Goal: Find specific page/section

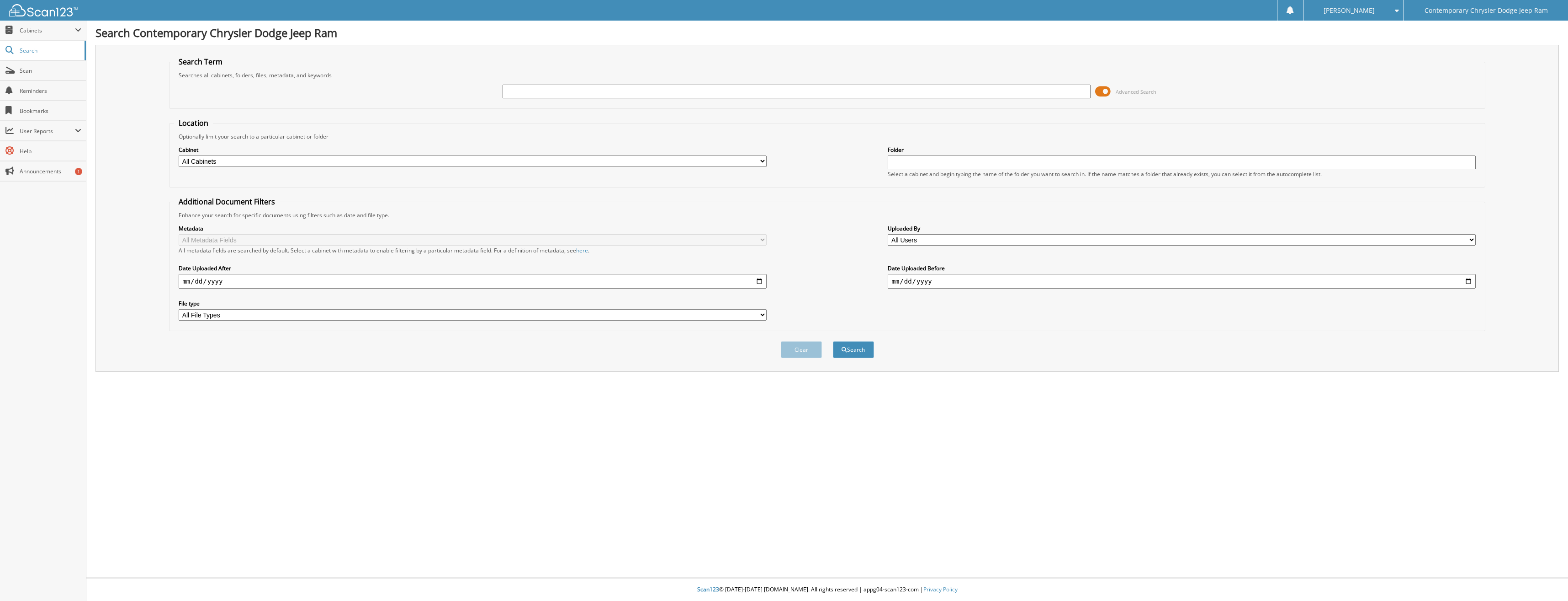
click at [540, 86] on input "text" at bounding box center [797, 91] width 587 height 14
type input "96889"
click at [833, 341] on button "Search" at bounding box center [854, 349] width 41 height 17
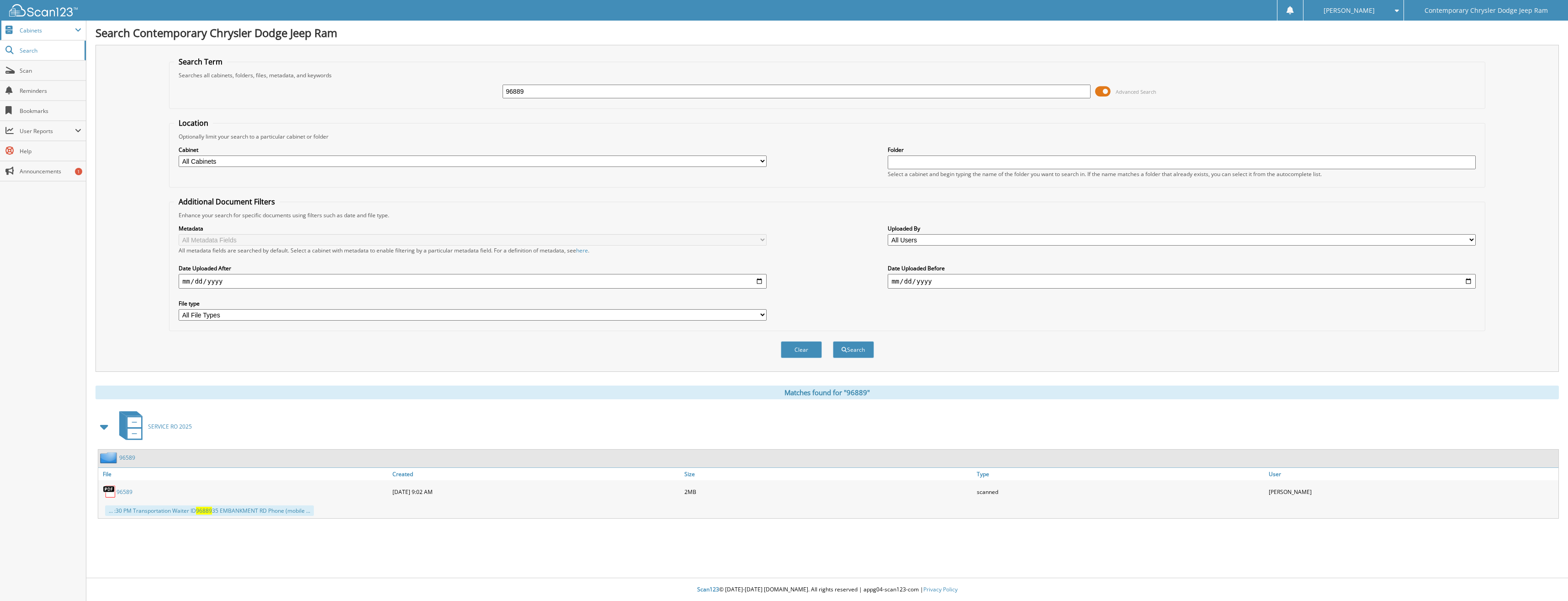
click at [31, 26] on span "Cabinets" at bounding box center [47, 30] width 55 height 7
click at [30, 50] on span "My Company" at bounding box center [47, 50] width 67 height 8
